Goal: Task Accomplishment & Management: Complete application form

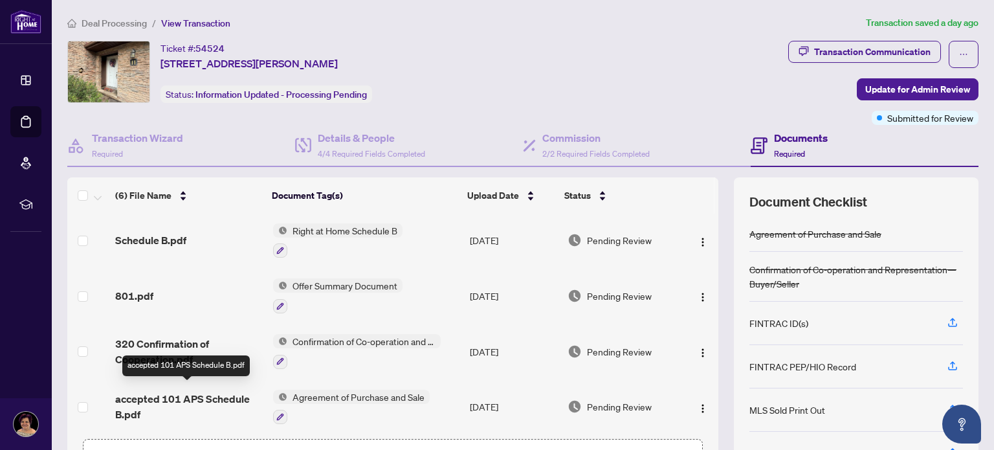
scroll to position [91, 0]
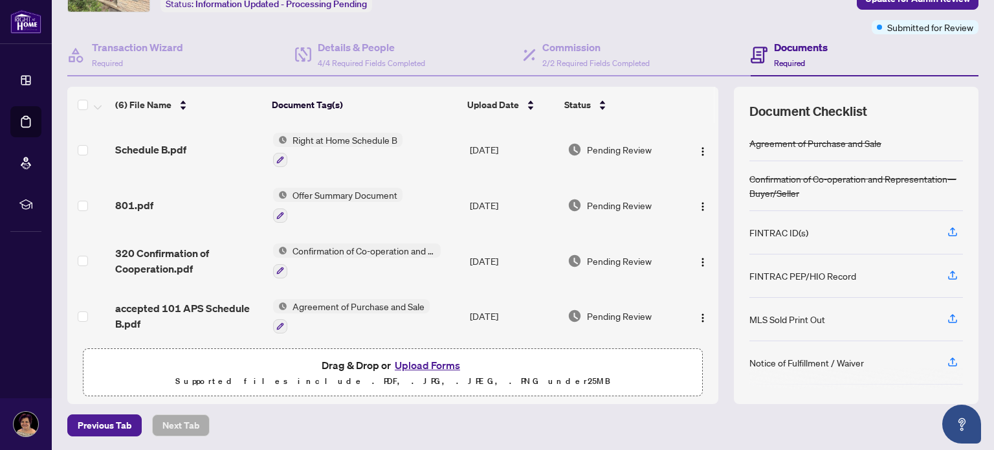
click at [415, 364] on button "Upload Forms" at bounding box center [427, 365] width 73 height 17
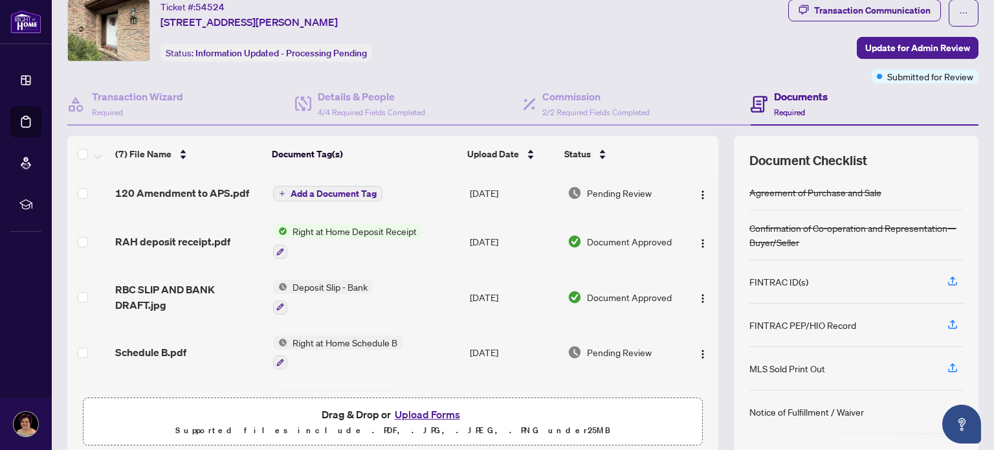
scroll to position [41, 0]
click at [326, 190] on span "Add a Document Tag" at bounding box center [334, 194] width 86 height 9
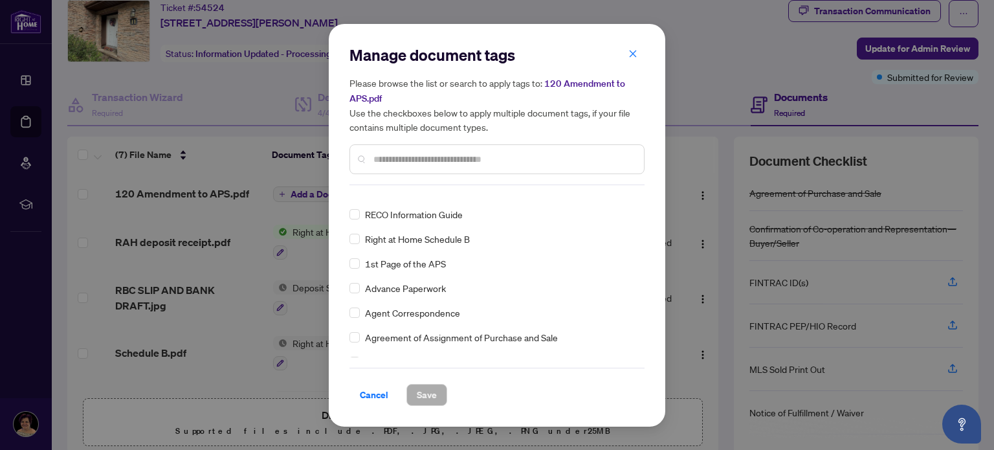
scroll to position [142, 0]
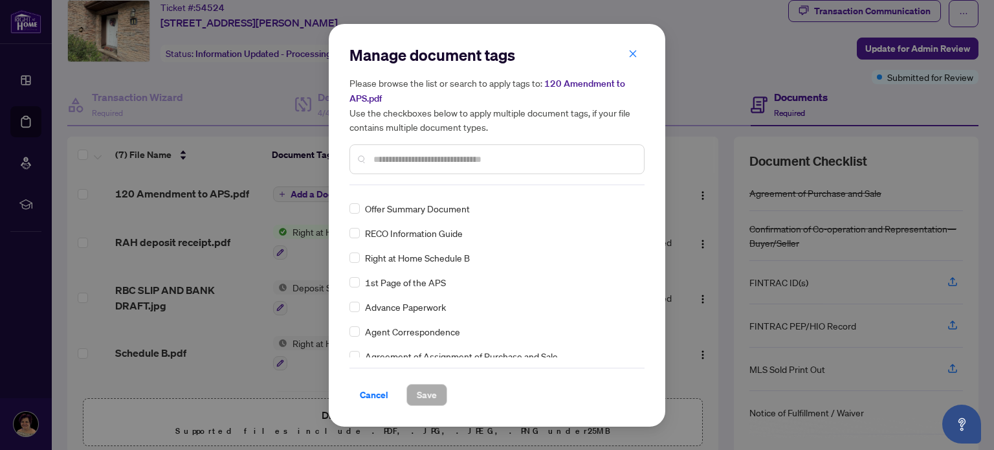
click at [401, 153] on input "text" at bounding box center [503, 159] width 260 height 14
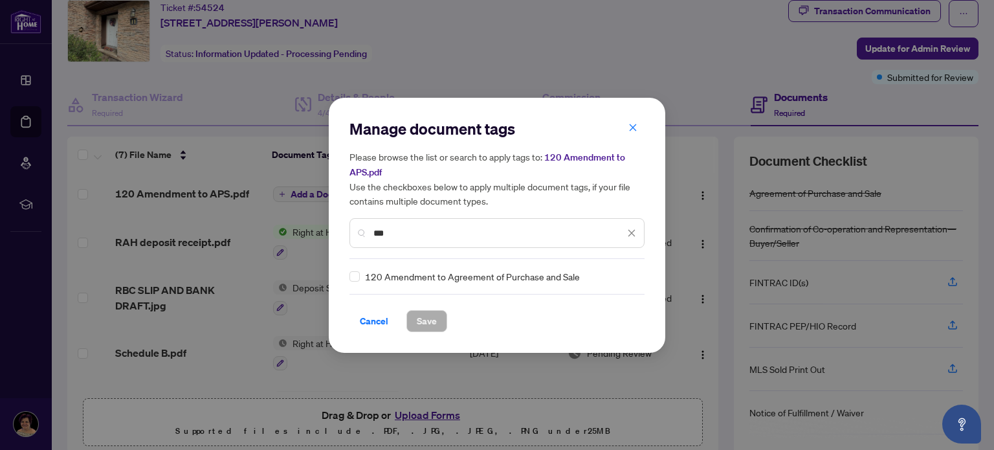
scroll to position [0, 0]
type input "***"
click at [422, 325] on span "Save" at bounding box center [427, 321] width 20 height 21
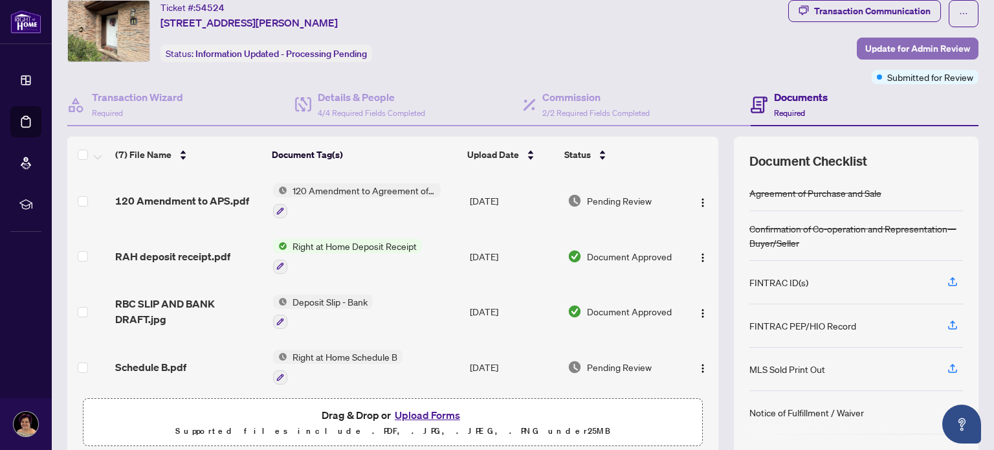
click at [905, 47] on span "Update for Admin Review" at bounding box center [917, 48] width 105 height 21
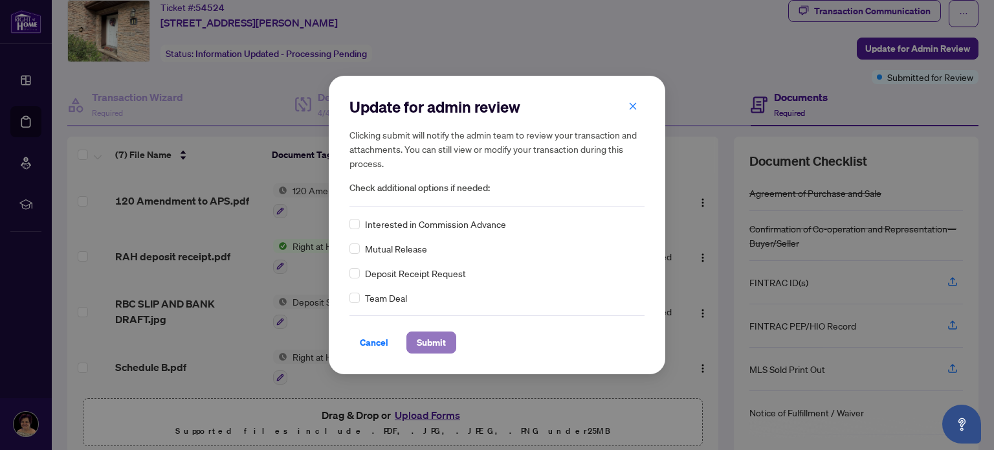
click at [429, 342] on span "Submit" at bounding box center [431, 342] width 29 height 21
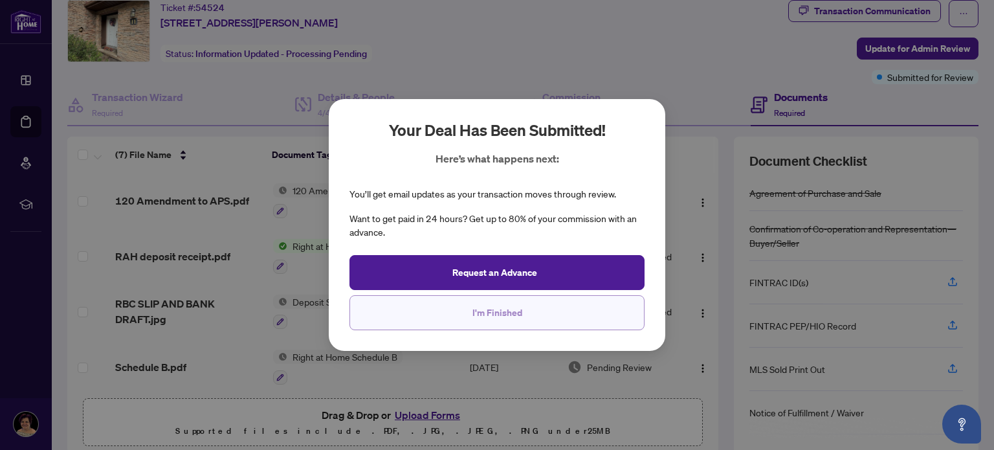
click at [486, 319] on span "I'm Finished" at bounding box center [497, 312] width 50 height 21
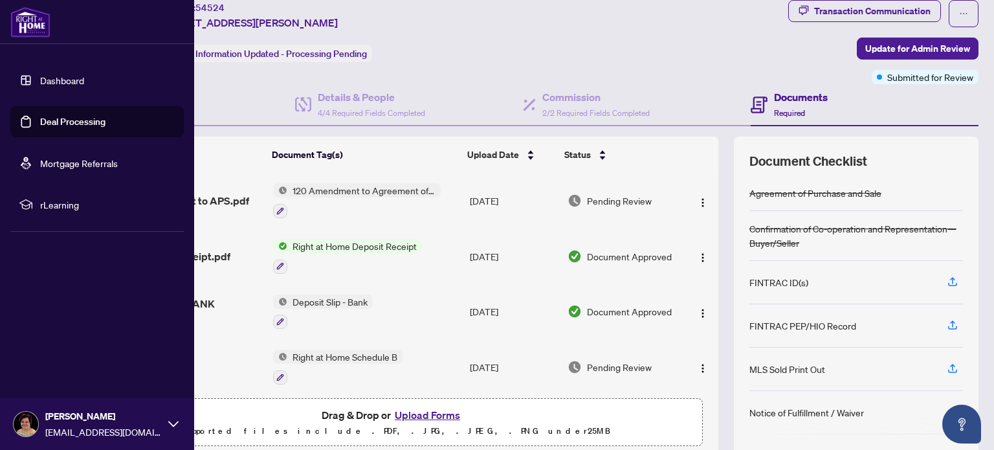
click at [40, 120] on link "Deal Processing" at bounding box center [72, 122] width 65 height 12
